Goal: Use online tool/utility: Utilize a website feature to perform a specific function

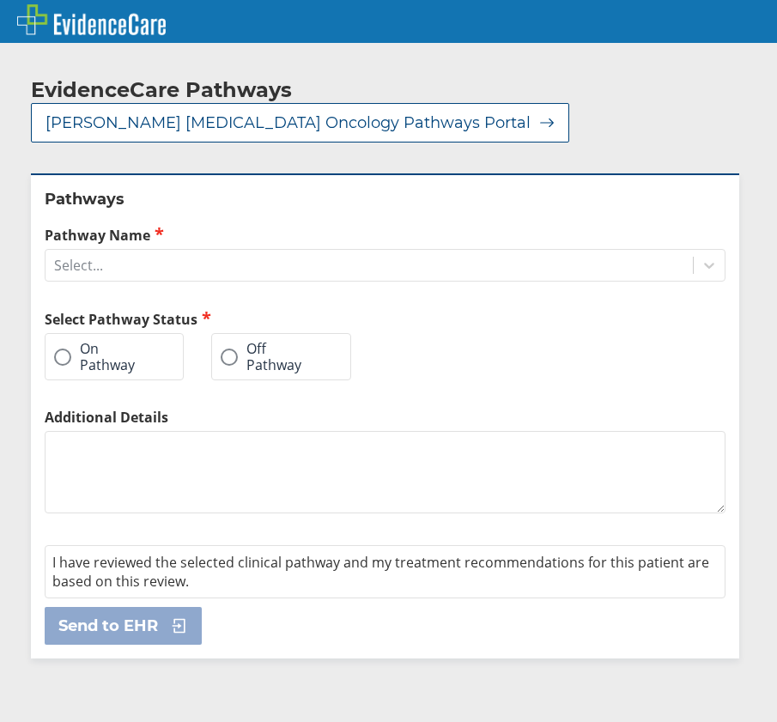
click at [53, 333] on div "On Pathway" at bounding box center [114, 356] width 139 height 47
click at [58, 349] on span at bounding box center [62, 357] width 17 height 17
click at [0, 0] on input "On Pathway" at bounding box center [0, 0] width 0 height 0
click at [704, 264] on icon at bounding box center [709, 267] width 10 height 6
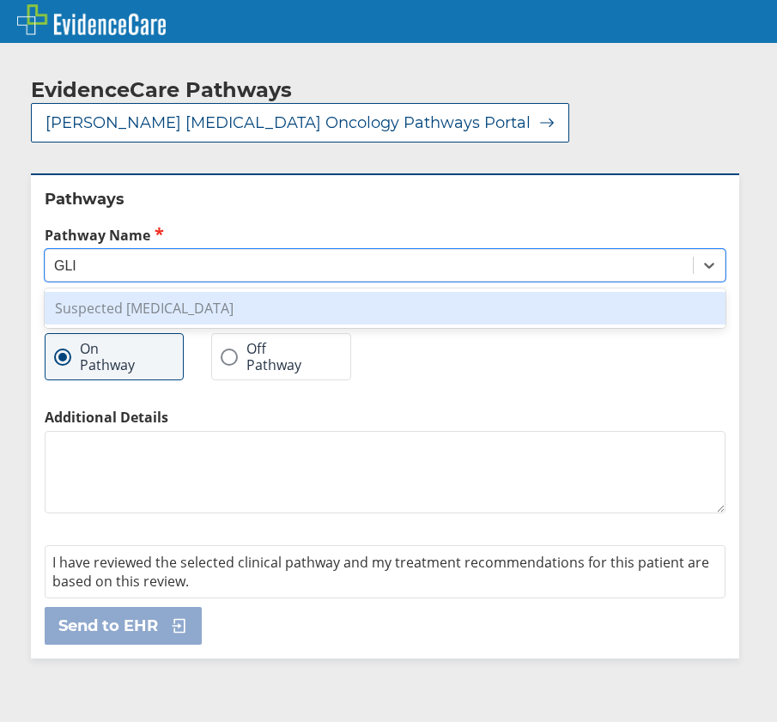
click at [543, 292] on div "Suspected [MEDICAL_DATA]" at bounding box center [385, 308] width 681 height 33
type input "GLI"
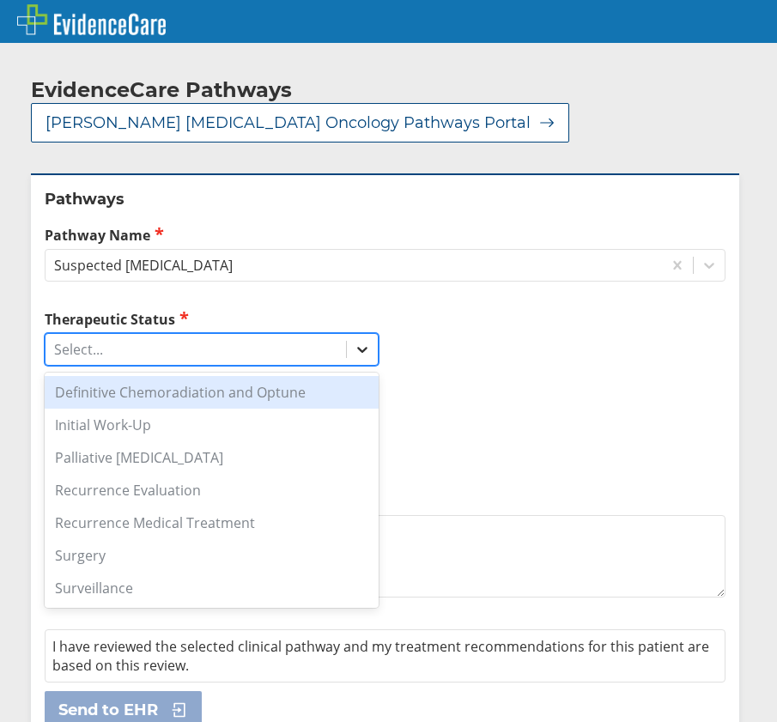
click at [355, 341] on icon at bounding box center [362, 349] width 17 height 17
click at [267, 376] on div "Definitive Chemoradiation and Optune" at bounding box center [212, 392] width 334 height 33
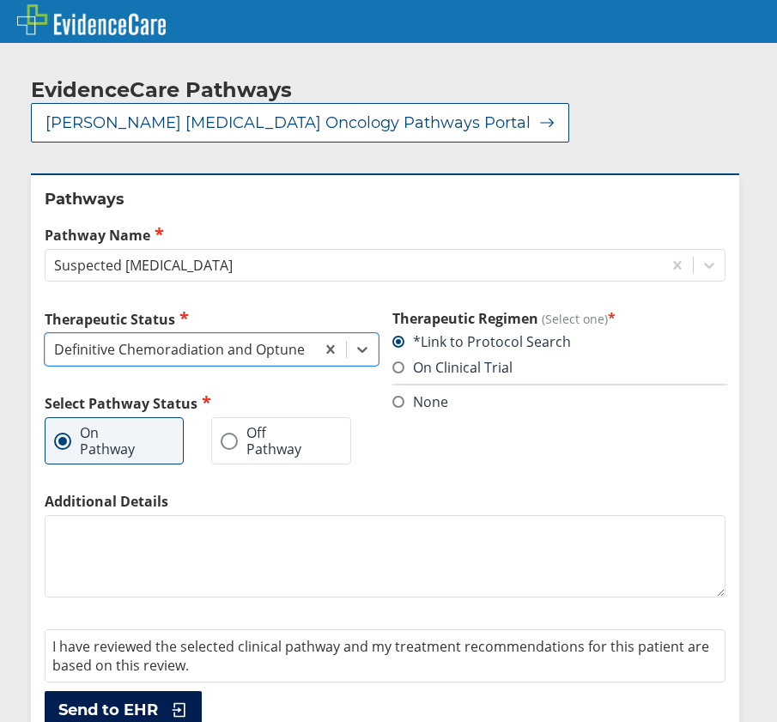
click at [119, 700] on span "Send to EHR" at bounding box center [108, 710] width 100 height 21
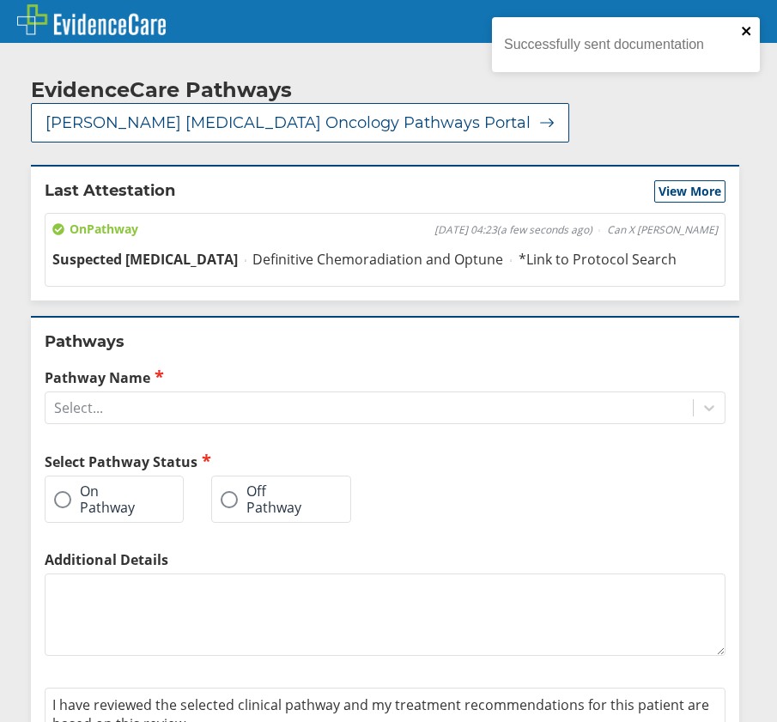
click at [747, 36] on icon "close" at bounding box center [747, 31] width 12 height 14
